Goal: Task Accomplishment & Management: Use online tool/utility

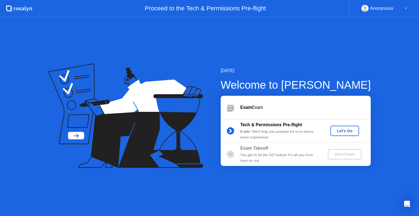
click at [333, 131] on div "Let's Go" at bounding box center [344, 131] width 24 height 4
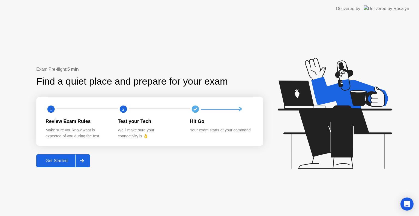
click at [48, 166] on button "Get Started" at bounding box center [63, 161] width 54 height 13
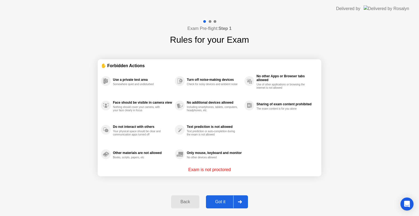
click at [227, 192] on div "Back Got it" at bounding box center [209, 202] width 83 height 25
click at [230, 200] on div "Got it" at bounding box center [220, 202] width 26 height 5
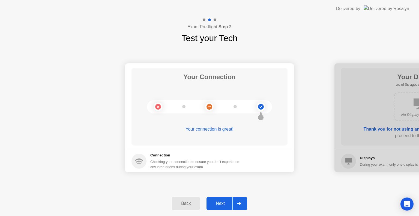
click at [232, 199] on button "Next" at bounding box center [226, 203] width 41 height 13
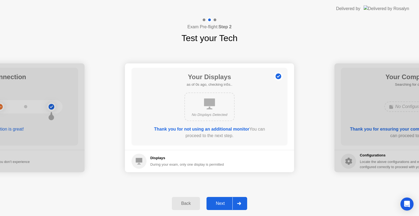
click at [232, 199] on button "Next" at bounding box center [226, 203] width 41 height 13
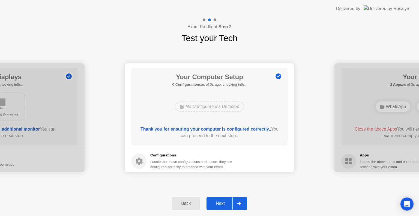
click at [232, 199] on button "Next" at bounding box center [226, 203] width 41 height 13
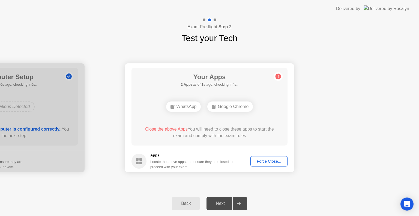
click at [262, 163] on div "Force Close..." at bounding box center [268, 161] width 33 height 4
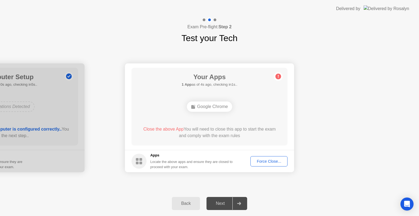
click at [266, 161] on div "Force Close..." at bounding box center [268, 161] width 33 height 4
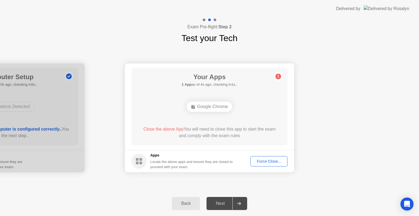
click at [261, 160] on div "Force Close..." at bounding box center [268, 161] width 33 height 4
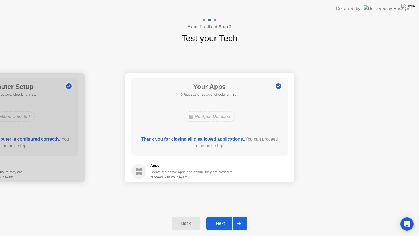
click at [232, 216] on div at bounding box center [238, 223] width 13 height 13
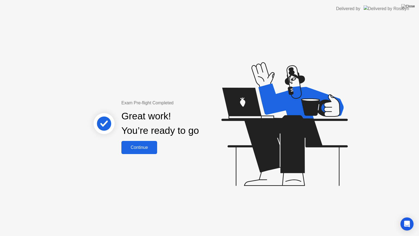
click at [157, 146] on button "Continue" at bounding box center [139, 147] width 36 height 13
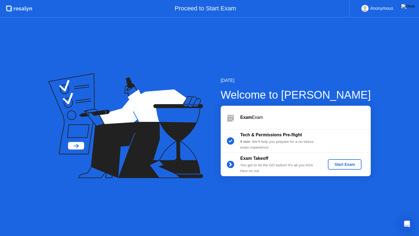
click at [347, 166] on div "Start Exam" at bounding box center [344, 164] width 29 height 4
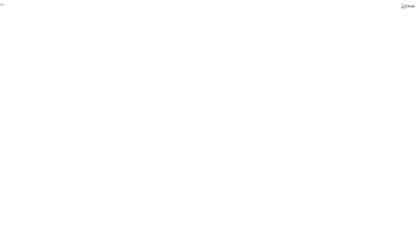
click div "End Proctoring Session"
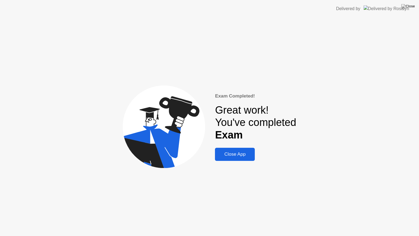
click at [238, 159] on button "Close App" at bounding box center [235, 154] width 40 height 13
